Goal: Information Seeking & Learning: Learn about a topic

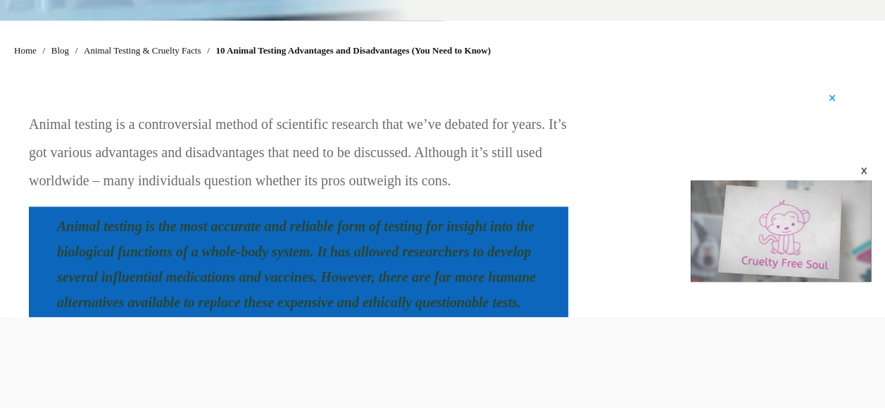
scroll to position [936, 0]
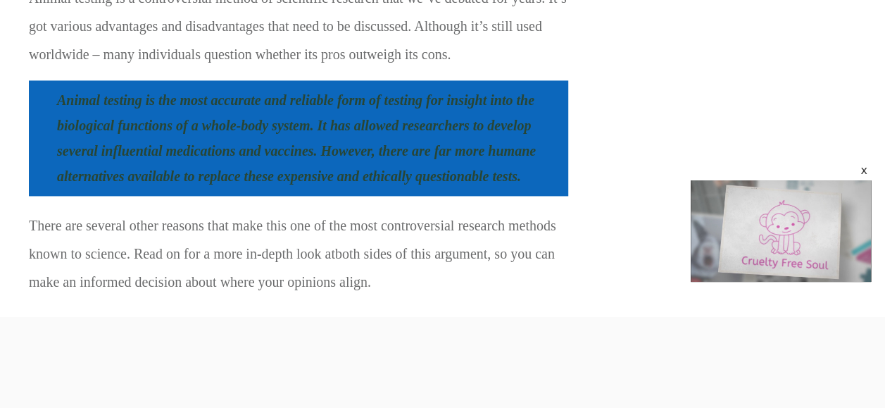
click at [15, 317] on div at bounding box center [442, 317] width 885 height 0
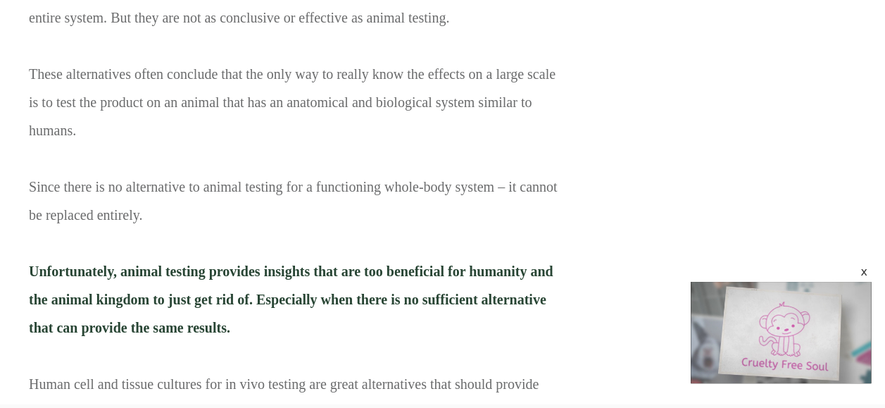
scroll to position [2149, 0]
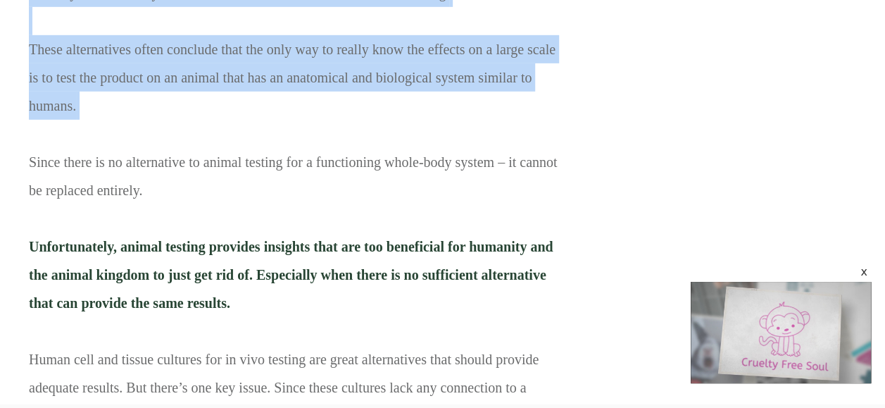
drag, startPoint x: 21, startPoint y: 17, endPoint x: 441, endPoint y: 308, distance: 510.8
copy div "Loremi dolorsi am c adipiscingeli seddoe te incididunt utlabore etdo ma’al enim…"
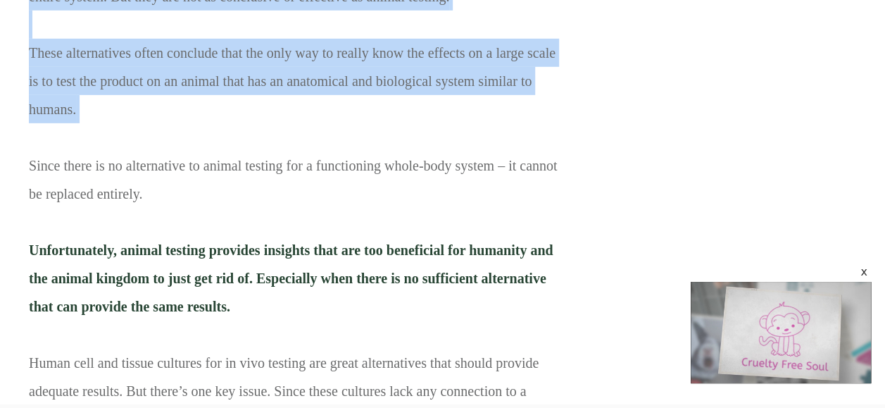
scroll to position [2146, 0]
click at [261, 305] on p "Arguably the reason why animal testing is used so much is that it’s the most ac…" at bounding box center [298, 170] width 539 height 602
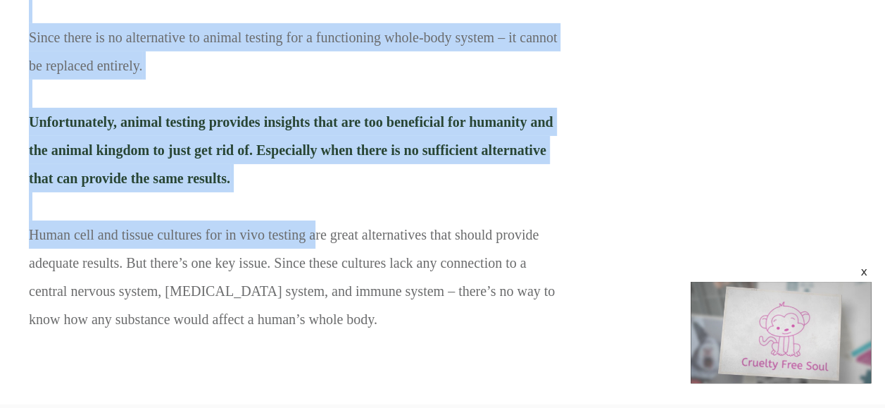
drag, startPoint x: 31, startPoint y: 25, endPoint x: 361, endPoint y: 452, distance: 539.9
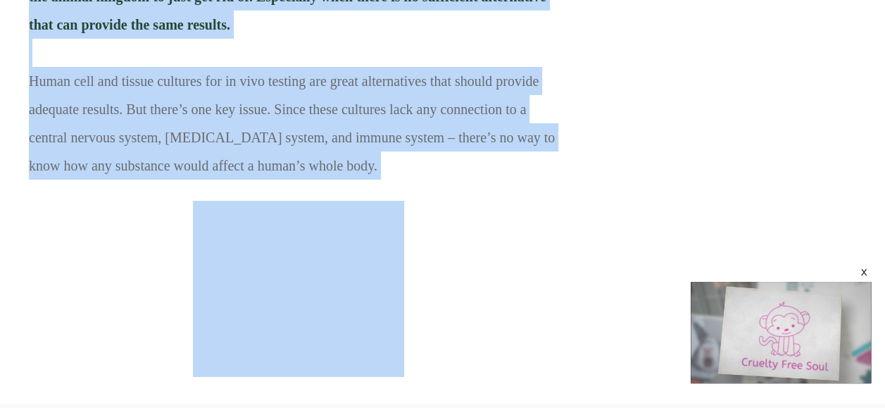
copy div "Loremips dol sitame con adipis elitsed do eius te inci ut labo et’d mag aliq en…"
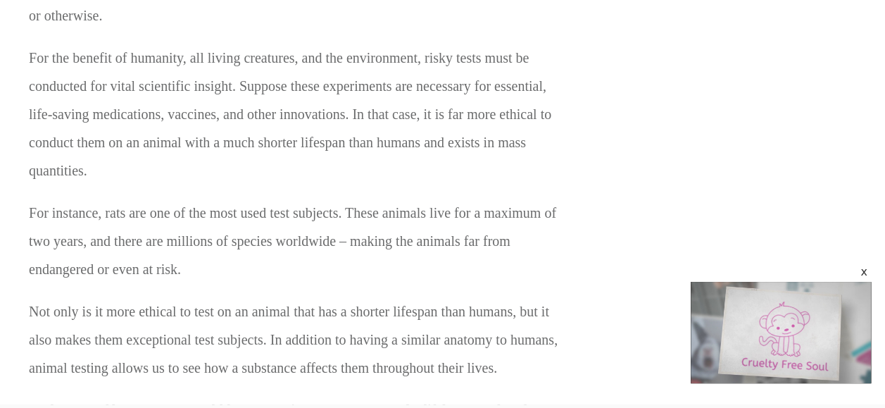
scroll to position [2969, 0]
drag, startPoint x: 0, startPoint y: 18, endPoint x: 263, endPoint y: 156, distance: 296.3
copy div "It Is More Ethical Than Human Subjects The most significant contention against …"
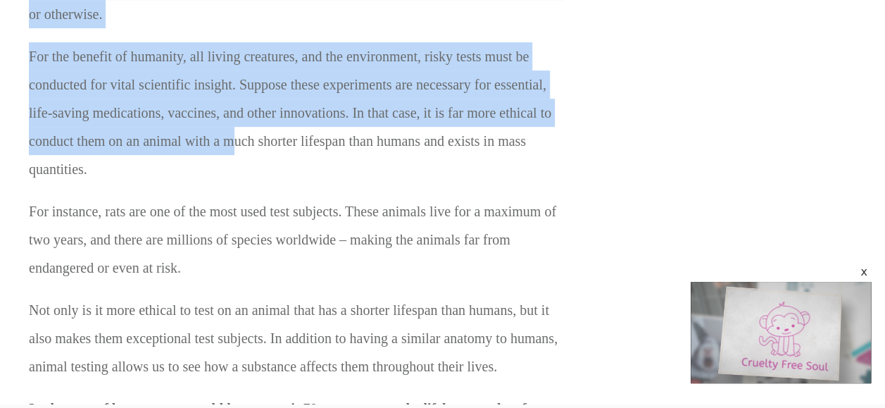
drag, startPoint x: 34, startPoint y: 130, endPoint x: 652, endPoint y: 386, distance: 669.0
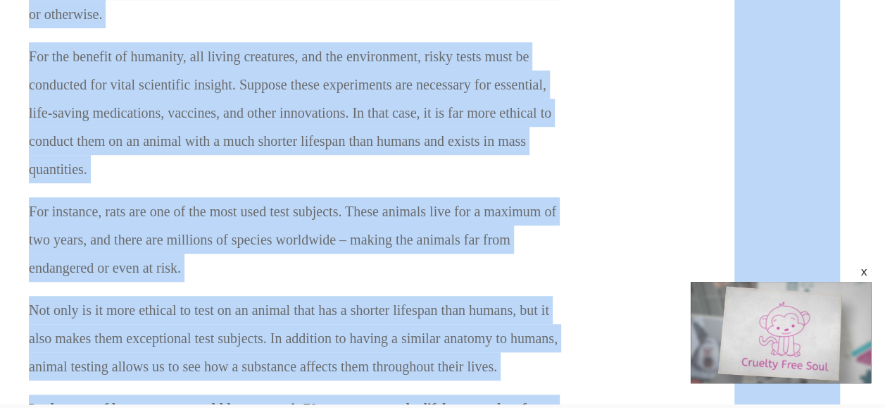
copy div "lo ipsu dolorsitame consectetu adipisc elitse doeiusm te inci ut la e dolor mag…"
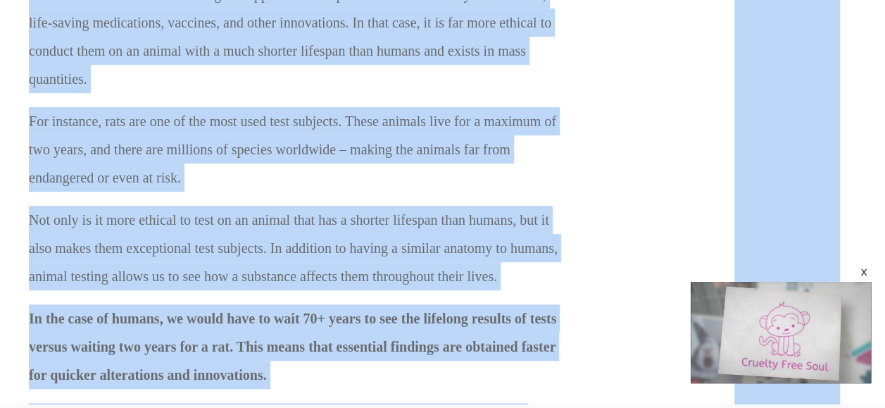
scroll to position [3063, 0]
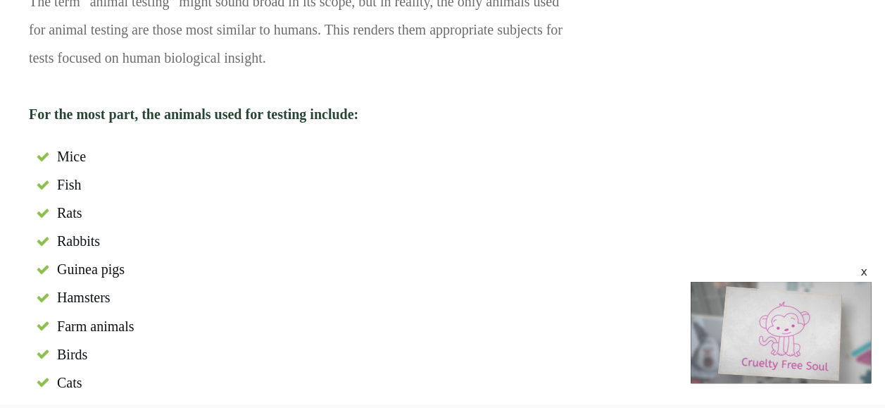
scroll to position [3677, 0]
